Goal: Information Seeking & Learning: Learn about a topic

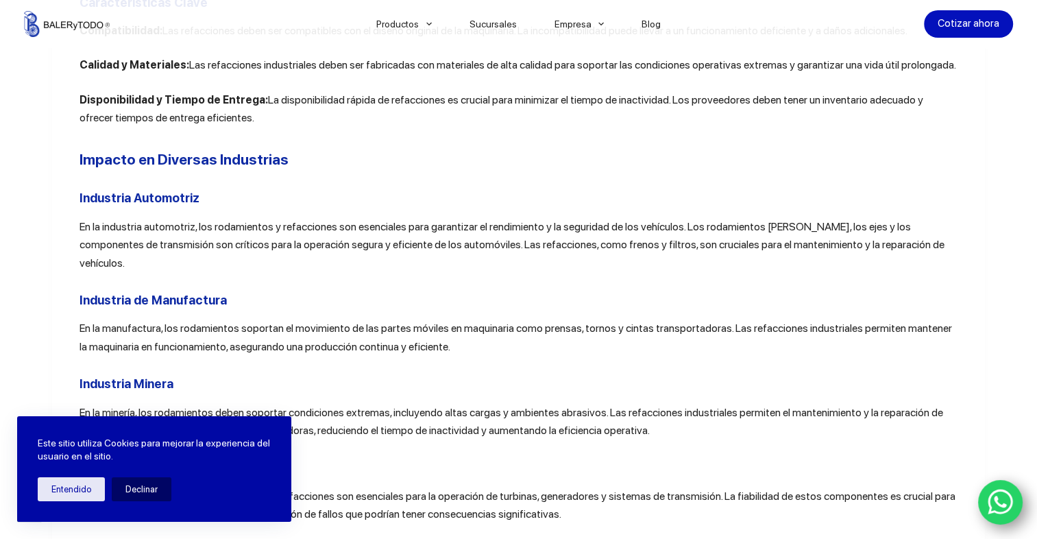
scroll to position [1508, 0]
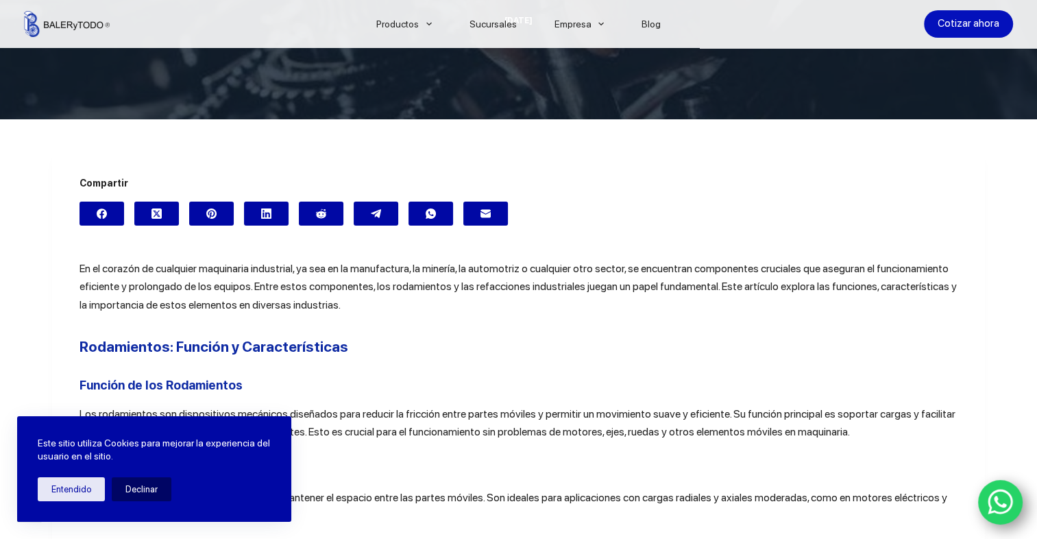
scroll to position [343, 0]
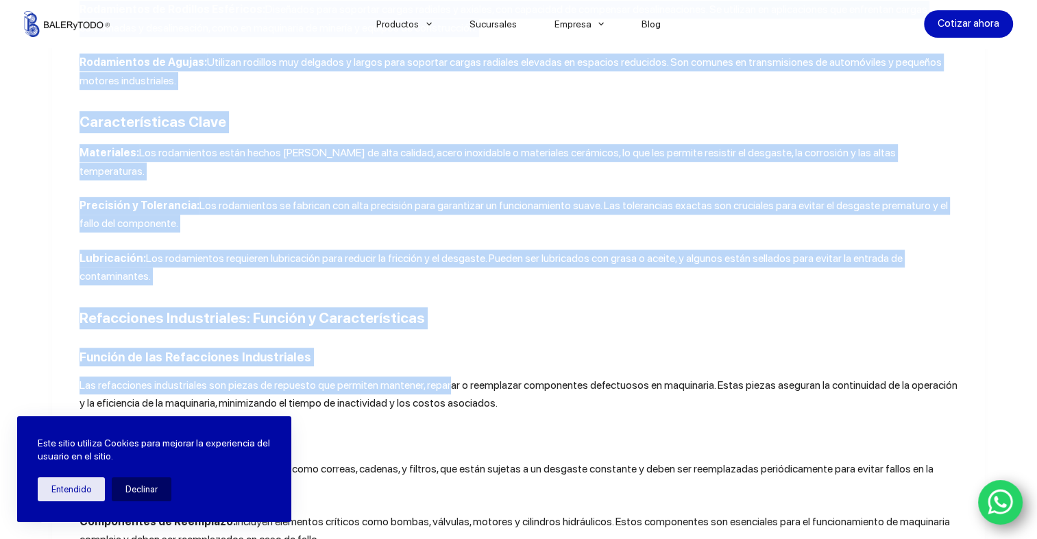
scroll to position [891, 0]
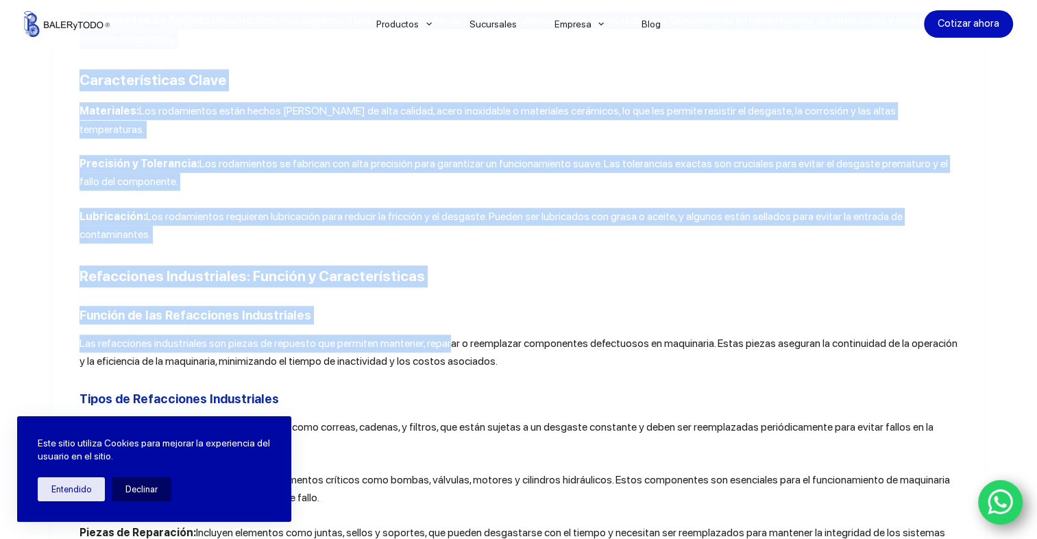
drag, startPoint x: 74, startPoint y: 260, endPoint x: 458, endPoint y: 221, distance: 385.7
drag, startPoint x: 458, startPoint y: 221, endPoint x: 448, endPoint y: 201, distance: 23.0
copy div "Rodamientos: Función y Características Función de los Rodamientos Los rodamient…"
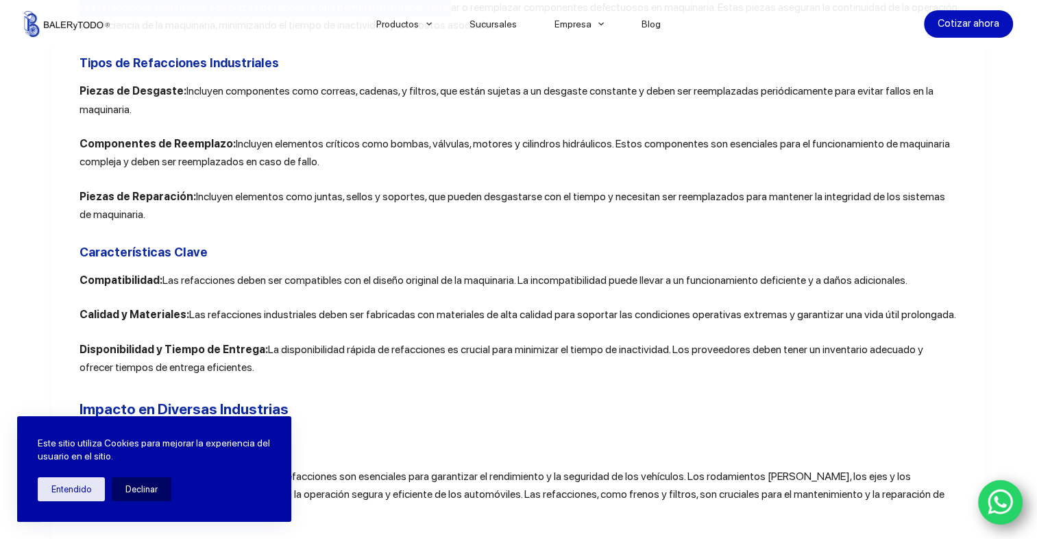
scroll to position [1234, 0]
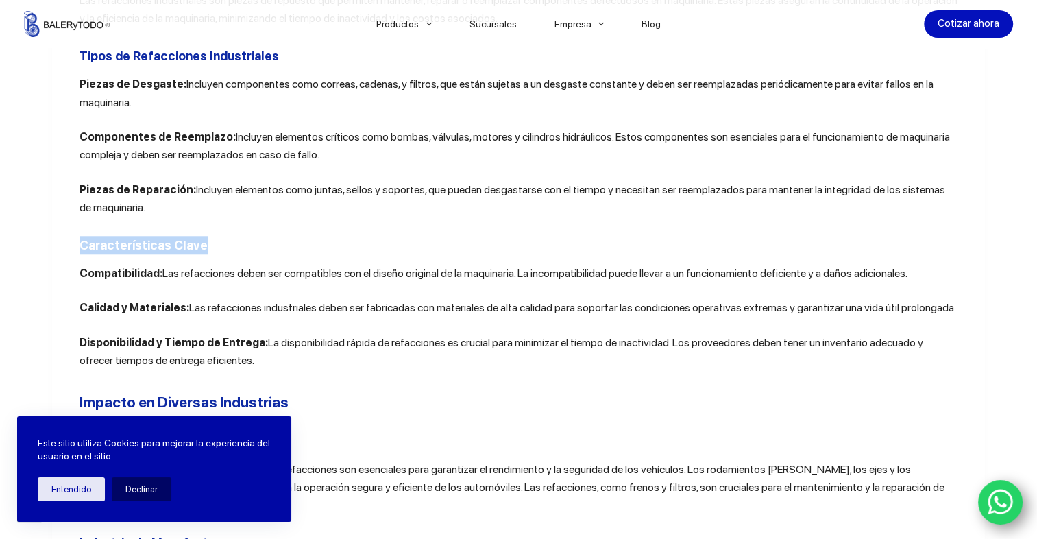
click at [72, 236] on article "Compartir En el corazón de cualquier maquinaria industrial, ya sea en la manufa…" at bounding box center [518, 519] width 933 height 2696
drag, startPoint x: 72, startPoint y: 236, endPoint x: 67, endPoint y: 228, distance: 9.5
click at [67, 228] on article "Compartir En el corazón de cualquier maquinaria industrial, ya sea en la manufa…" at bounding box center [518, 519] width 933 height 2696
click at [68, 226] on article "Compartir En el corazón de cualquier maquinaria industrial, ya sea en la manufa…" at bounding box center [518, 519] width 933 height 2696
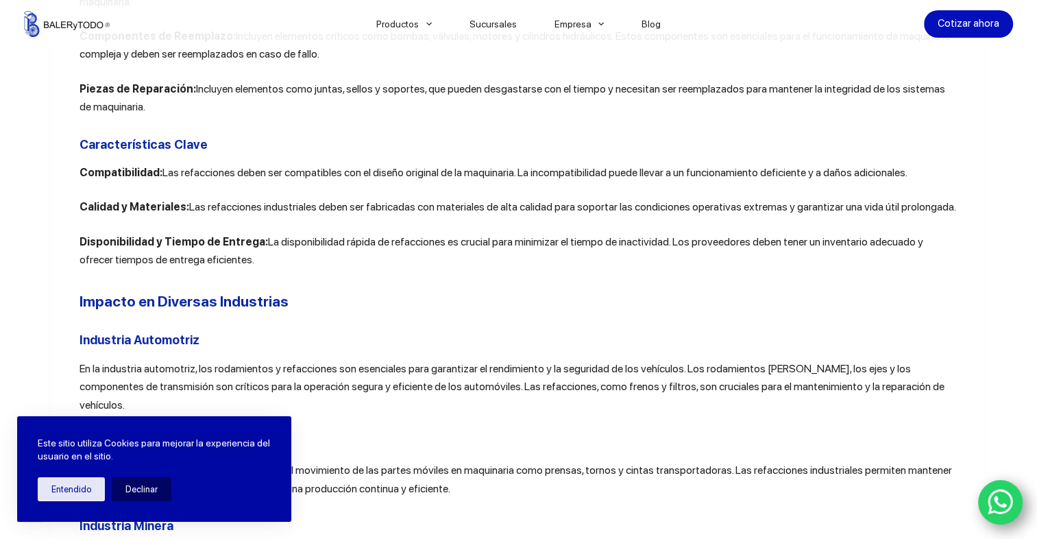
scroll to position [1302, 0]
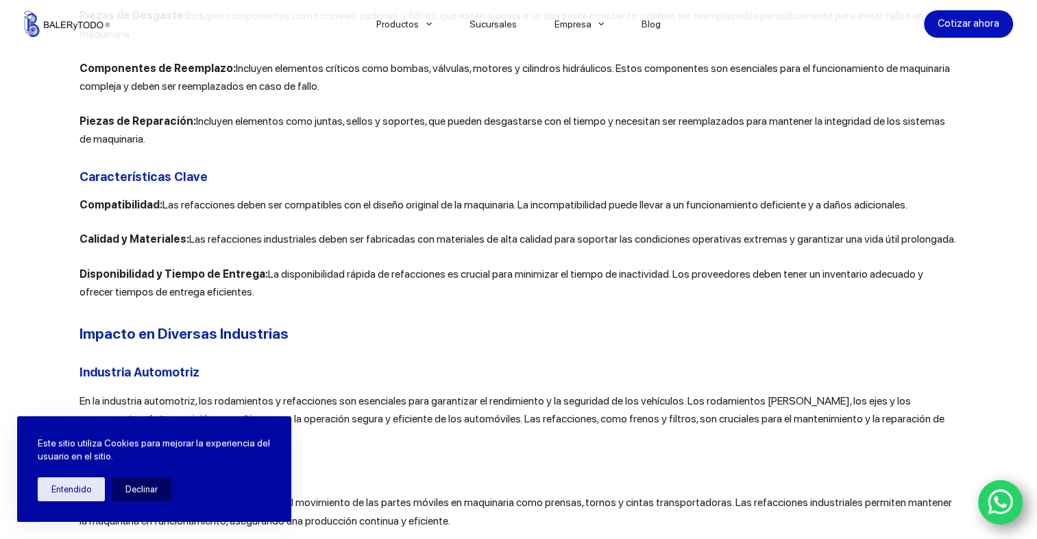
click at [70, 150] on article "Compartir En el corazón de cualquier maquinaria industrial, ya sea en la manufa…" at bounding box center [518, 450] width 933 height 2696
drag, startPoint x: 77, startPoint y: 160, endPoint x: 216, endPoint y: 277, distance: 180.9
click at [216, 277] on div "En el corazón de cualquier maquinaria industrial, ya sea en la manufactura, la …" at bounding box center [518, 412] width 879 height 2397
drag, startPoint x: 216, startPoint y: 277, endPoint x: 181, endPoint y: 247, distance: 46.2
copy div "Características Clave Compatibilidad: Las refacciones deben ser compatibles con…"
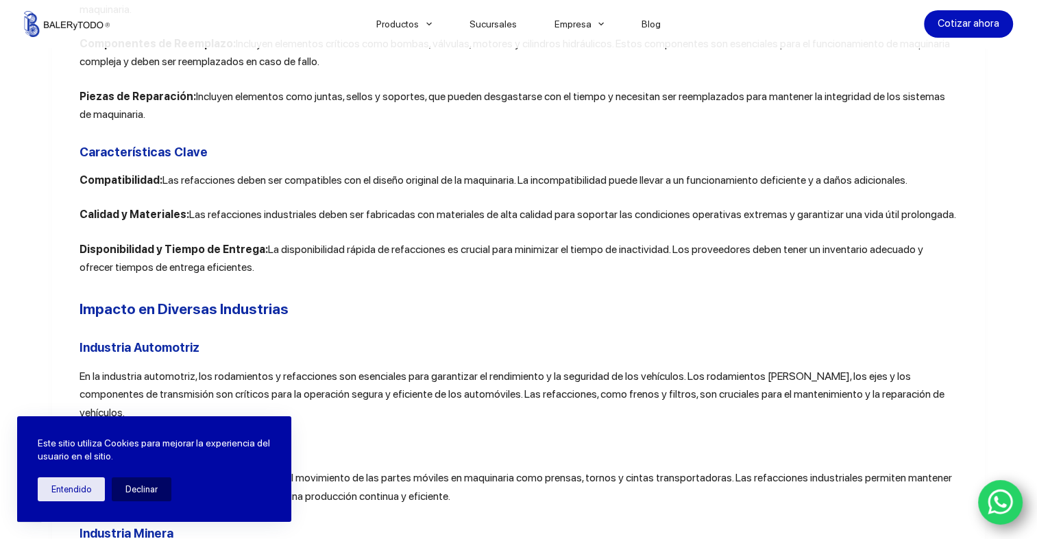
scroll to position [1371, 0]
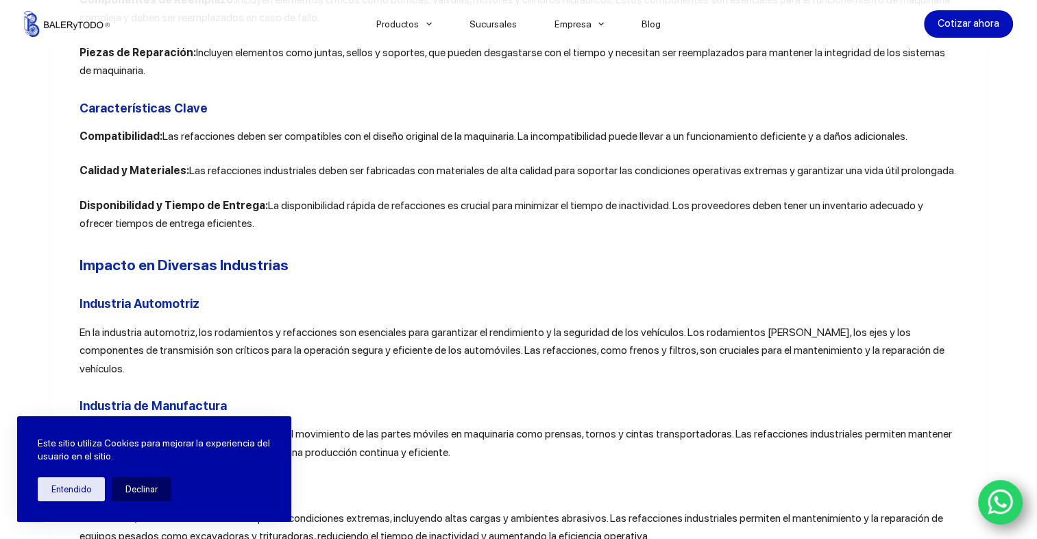
click at [458, 267] on div "En el corazón de cualquier maquinaria industrial, ya sea en la manufactura, la …" at bounding box center [518, 343] width 879 height 2397
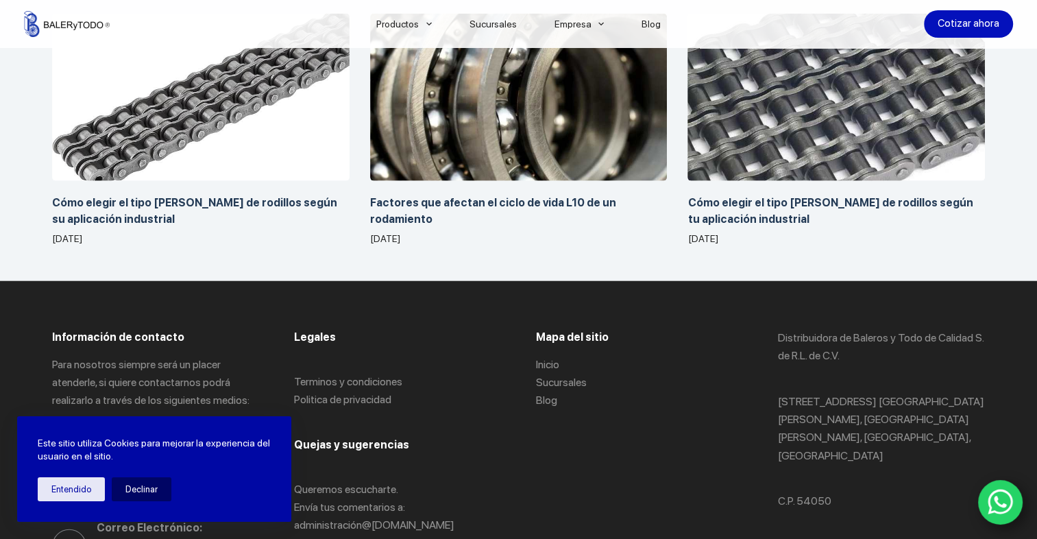
scroll to position [3278, 0]
